Goal: Task Accomplishment & Management: Manage account settings

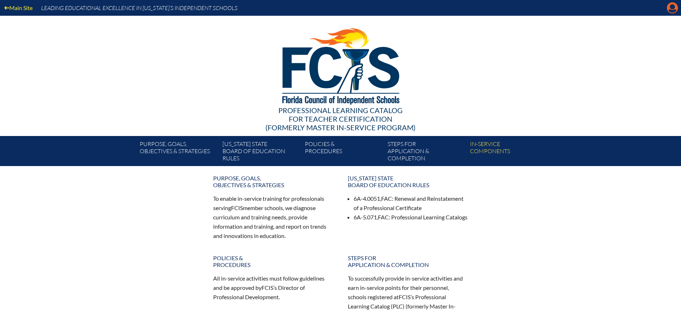
click at [672, 6] on icon "Manage Account" at bounding box center [672, 7] width 11 height 11
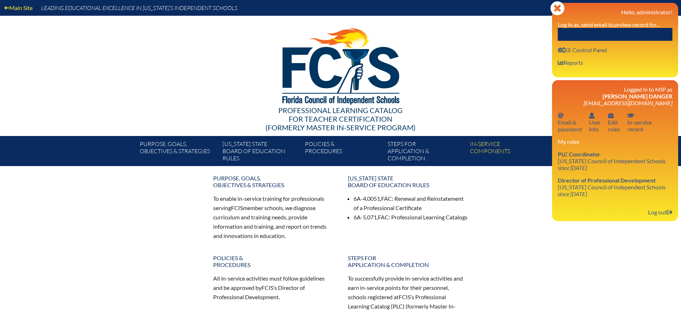
click at [636, 27] on label "Log in as, send email to, or view record for..." at bounding box center [609, 24] width 102 height 7
click at [630, 35] on input "text" at bounding box center [615, 34] width 115 height 13
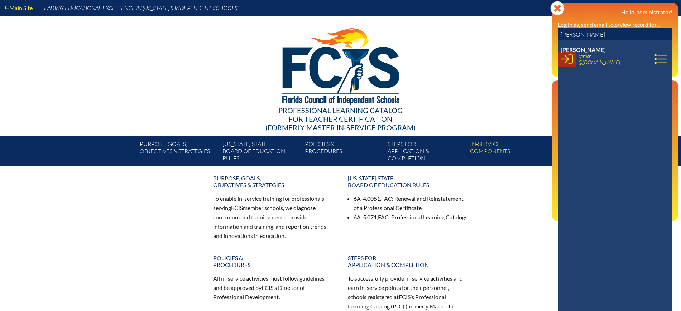
type input "courtney gree"
click at [568, 57] on icon at bounding box center [567, 59] width 12 height 12
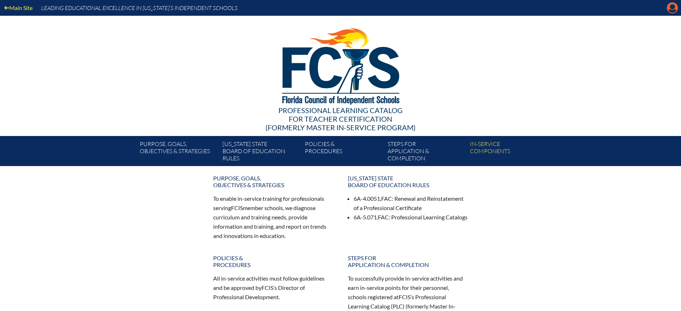
click at [671, 6] on icon "Manage account" at bounding box center [672, 7] width 11 height 11
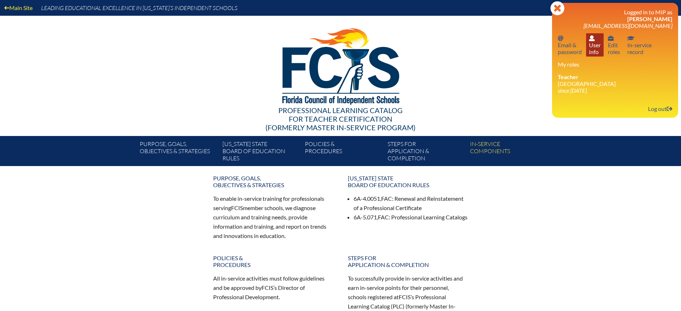
click at [591, 46] on link "User info User info" at bounding box center [595, 44] width 18 height 23
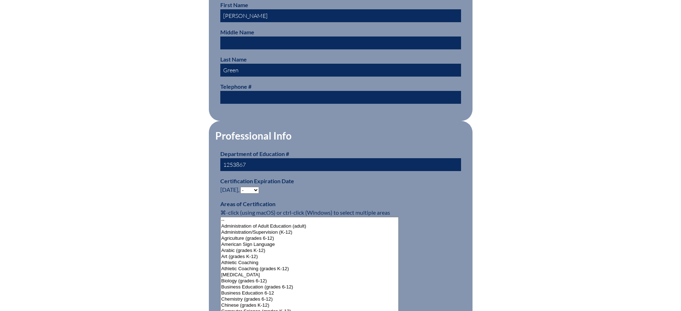
scroll to position [403, 0]
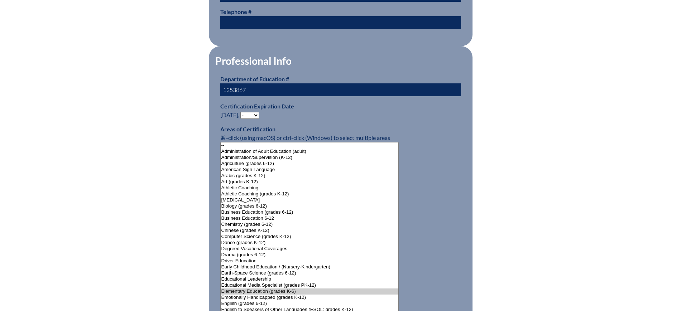
click at [251, 112] on select "- 2031 2030 2029 2028 2027 2026 2025 2024 2023 2022 2021 2020 2019 2018 2017 20…" at bounding box center [249, 115] width 19 height 7
select select "2029"
click at [242, 112] on select "- 2031 2030 2029 2028 2027 2026 2025 2024 2023 2022 2021 2020 2019 2018 2017 20…" at bounding box center [249, 115] width 19 height 7
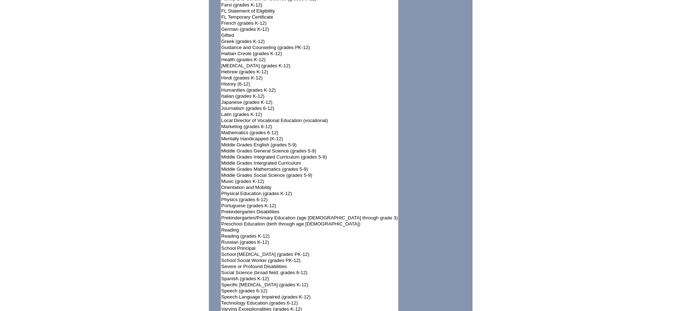
scroll to position [806, 0]
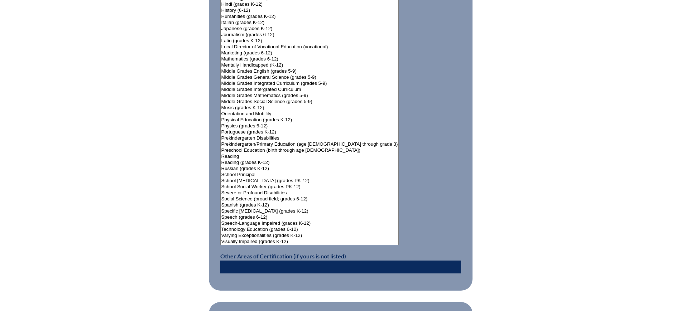
click at [260, 261] on input "text" at bounding box center [340, 267] width 241 height 13
type input "ESE"
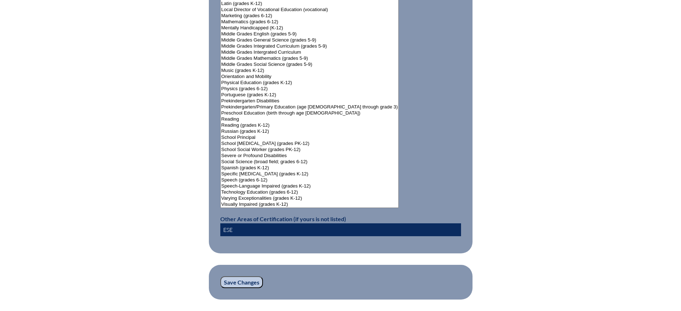
scroll to position [896, 0]
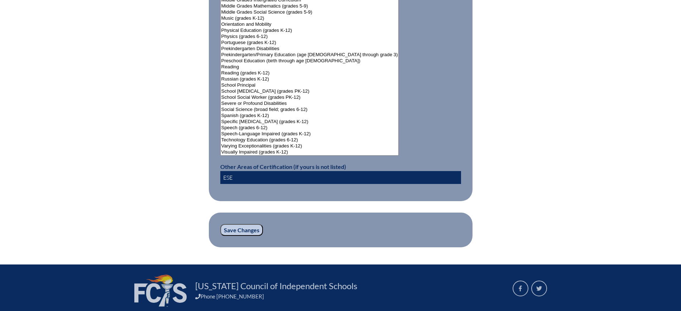
click at [249, 224] on input "Save Changes" at bounding box center [241, 230] width 43 height 12
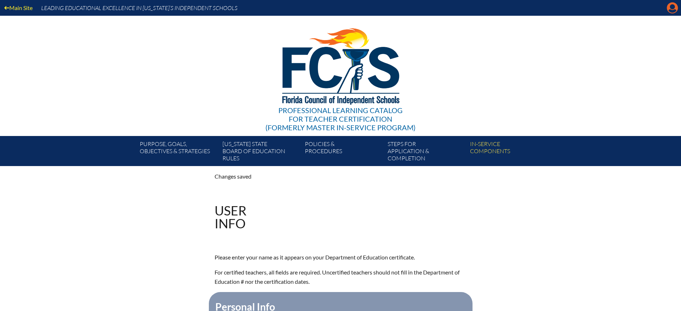
click at [667, 9] on icon at bounding box center [672, 8] width 11 height 11
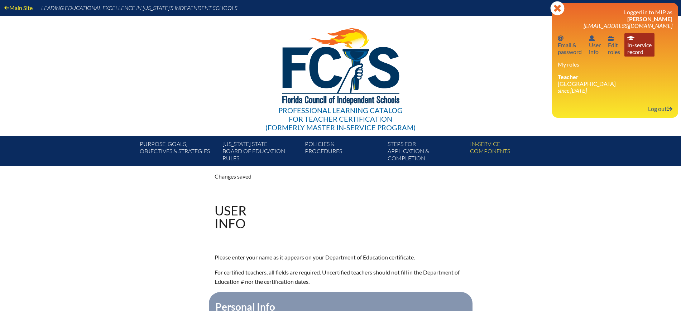
click at [641, 51] on link "In-service record In-service record" at bounding box center [639, 44] width 30 height 23
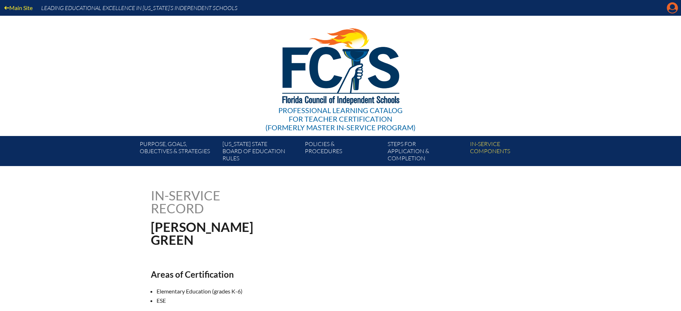
click at [675, 7] on icon "Manage account" at bounding box center [672, 7] width 11 height 11
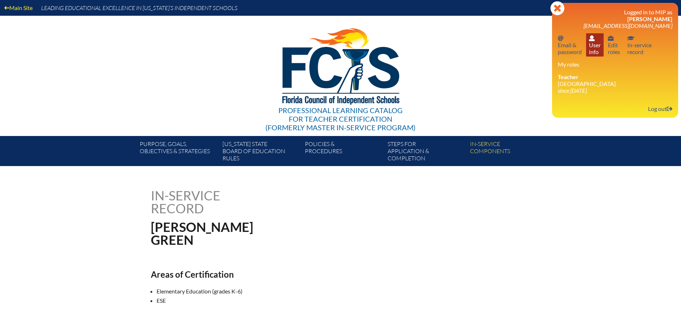
drag, startPoint x: 661, startPoint y: 110, endPoint x: 599, endPoint y: 33, distance: 98.9
click at [661, 109] on link "Log out Log out" at bounding box center [660, 109] width 30 height 10
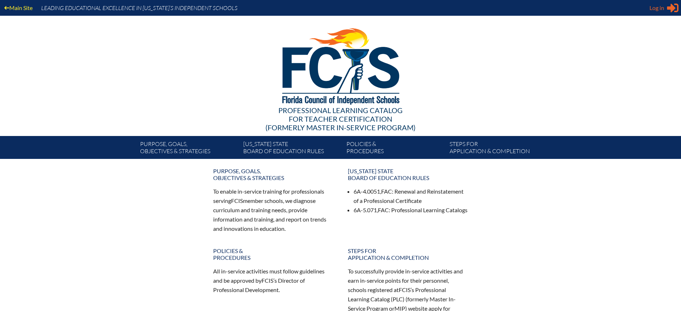
type input "kdanger@fcis.org"
click at [653, 9] on span "Log in" at bounding box center [656, 8] width 15 height 9
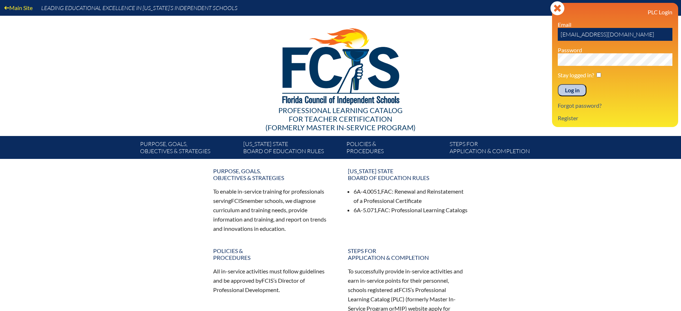
click at [570, 89] on input "Log in" at bounding box center [572, 90] width 29 height 12
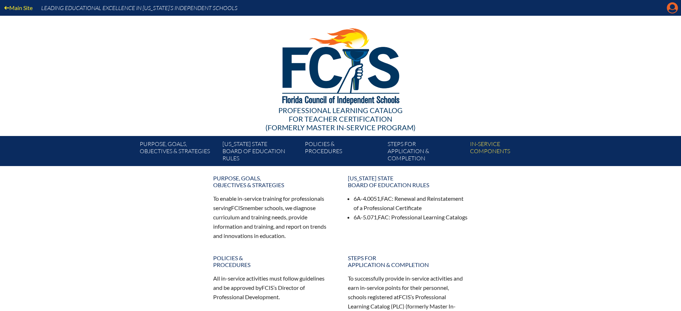
click at [673, 8] on icon "Manage Account" at bounding box center [672, 7] width 11 height 11
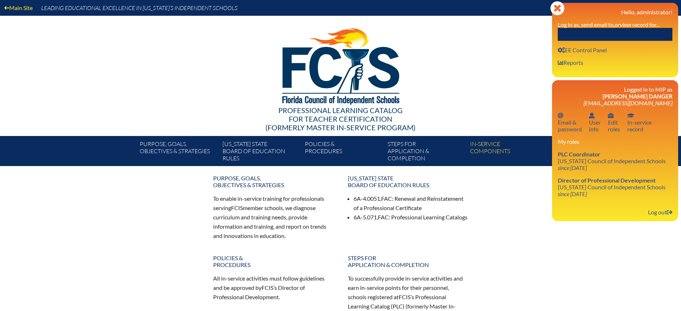
click at [616, 38] on input "text" at bounding box center [615, 34] width 115 height 13
paste input "[PERSON_NAME]"
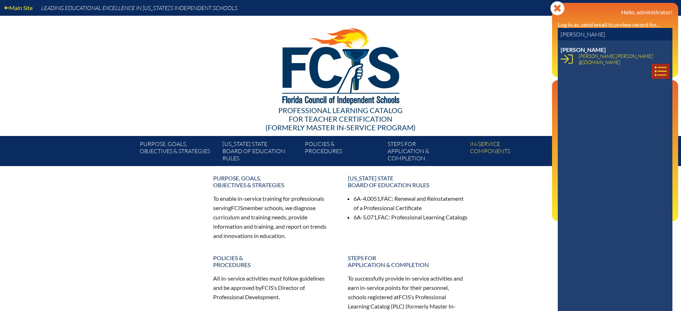
type input "[PERSON_NAME]"
click at [654, 65] on icon at bounding box center [660, 71] width 12 height 12
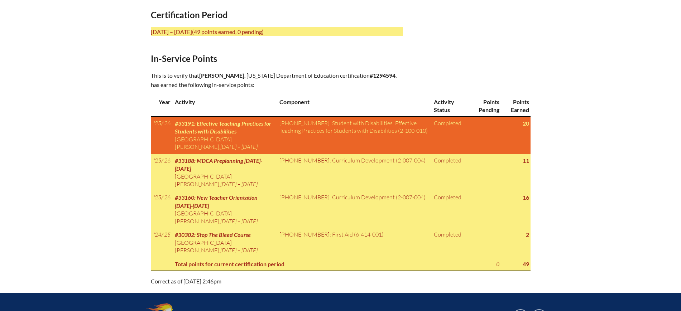
scroll to position [313, 0]
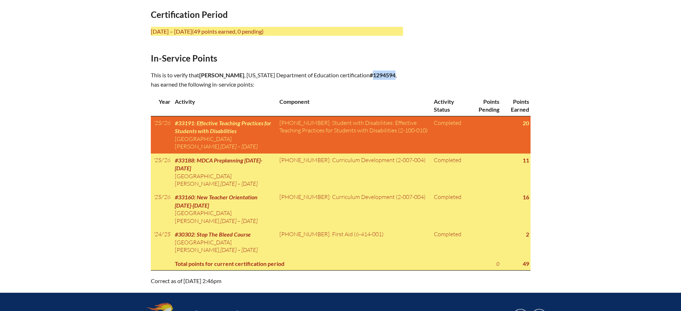
drag, startPoint x: 387, startPoint y: 73, endPoint x: 363, endPoint y: 77, distance: 24.0
click at [363, 77] on p "This is to verify that Emily J Mabry , Florida Department of Education certific…" at bounding box center [277, 80] width 252 height 19
copy b "1294594"
